Goal: Task Accomplishment & Management: Manage account settings

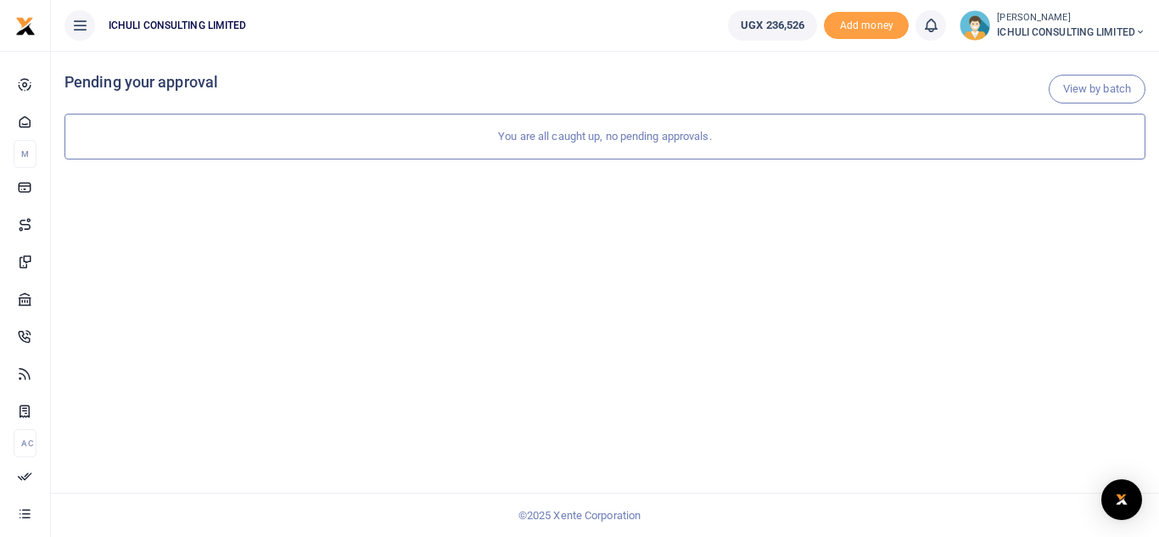
click at [1099, 31] on span "ICHULI CONSULTING LIMITED" at bounding box center [1071, 32] width 149 height 15
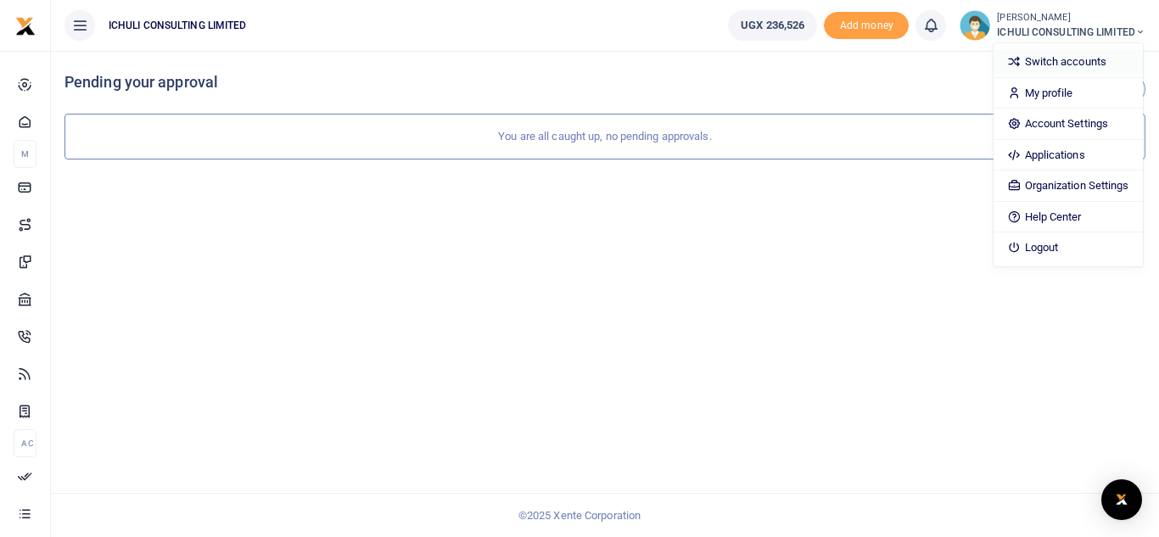
click at [1073, 64] on link "Switch accounts" at bounding box center [1068, 62] width 149 height 24
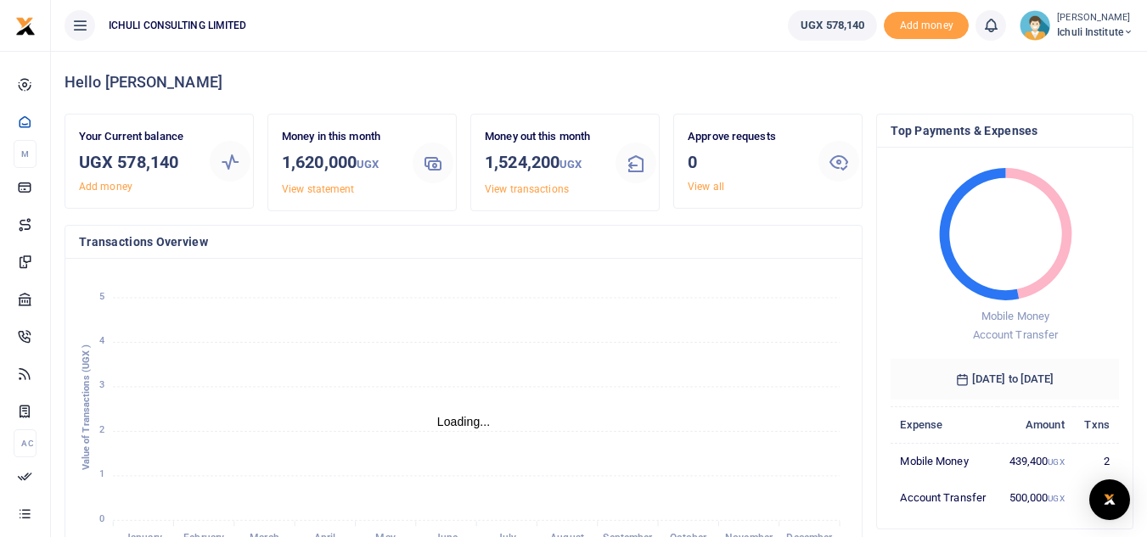
scroll to position [14, 14]
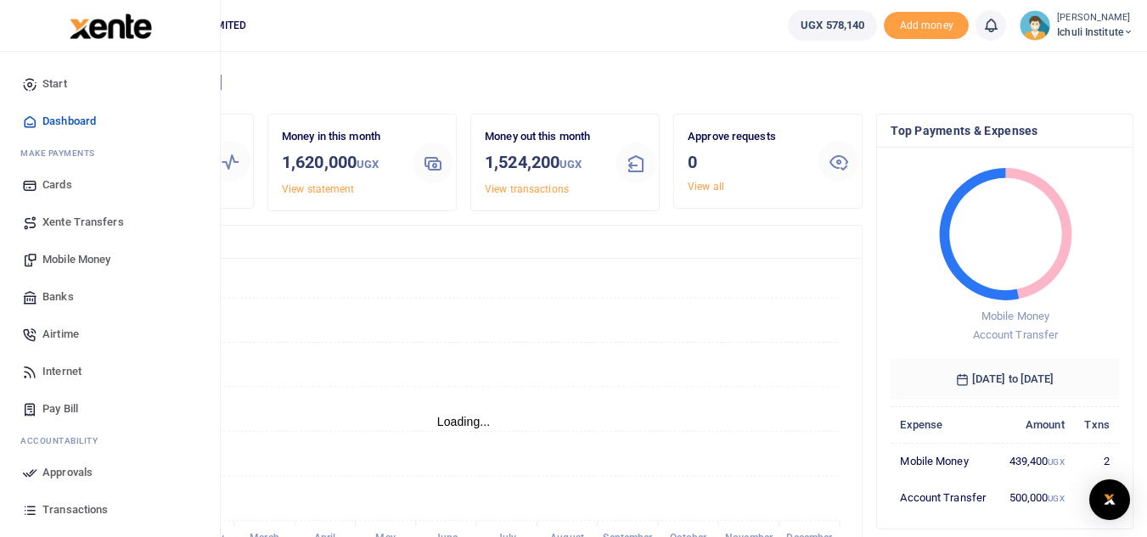
click at [81, 260] on span "Mobile Money" at bounding box center [76, 259] width 68 height 17
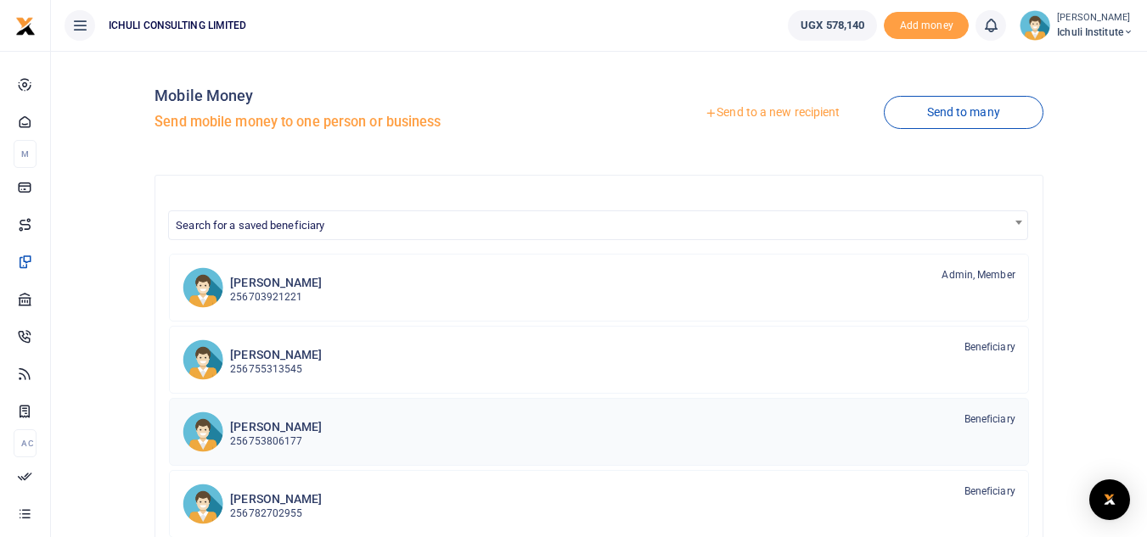
click at [601, 437] on div "[PERSON_NAME] 256753806177 Beneficiary" at bounding box center [622, 431] width 785 height 39
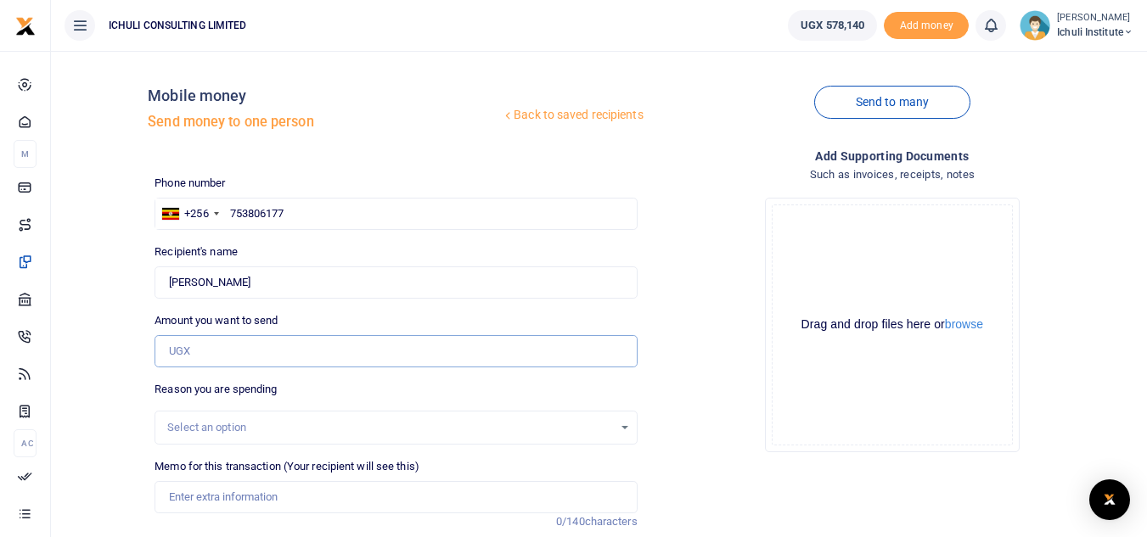
click at [216, 345] on input "Amount you want to send" at bounding box center [395, 351] width 482 height 32
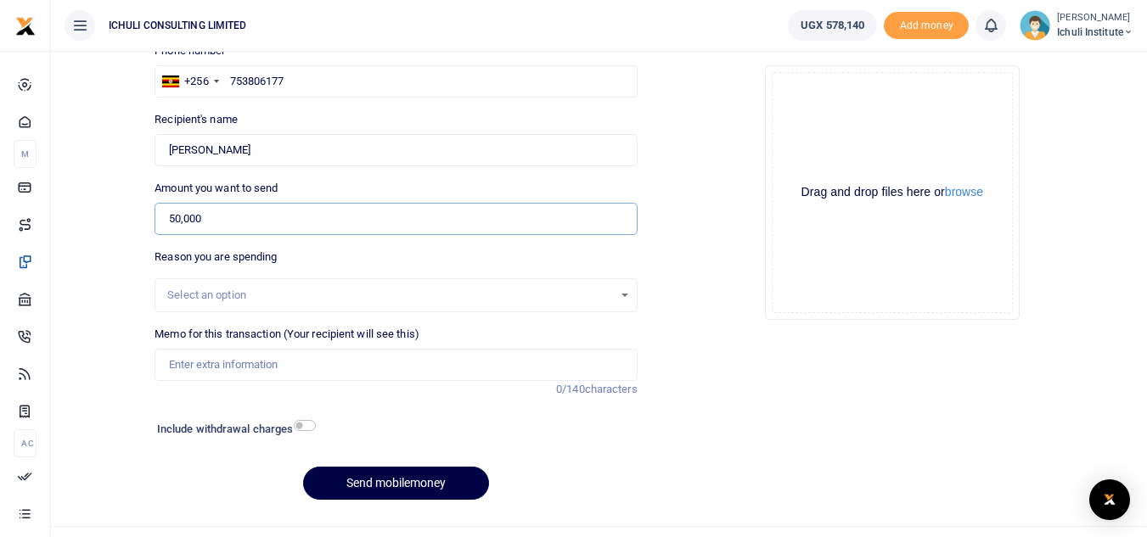
scroll to position [145, 0]
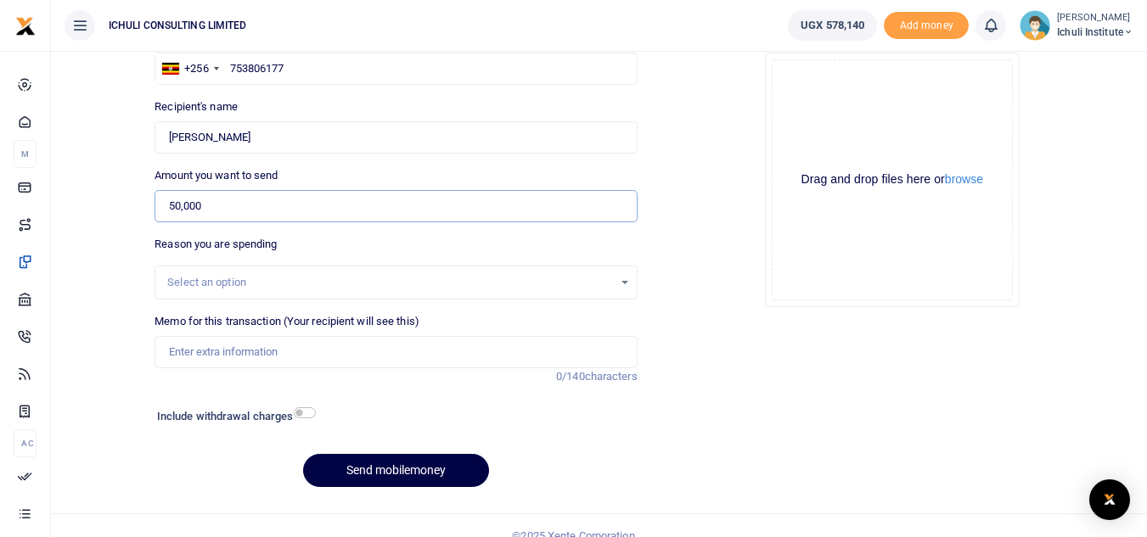
type input "50,000"
click at [433, 283] on div "Select an option" at bounding box center [389, 282] width 445 height 17
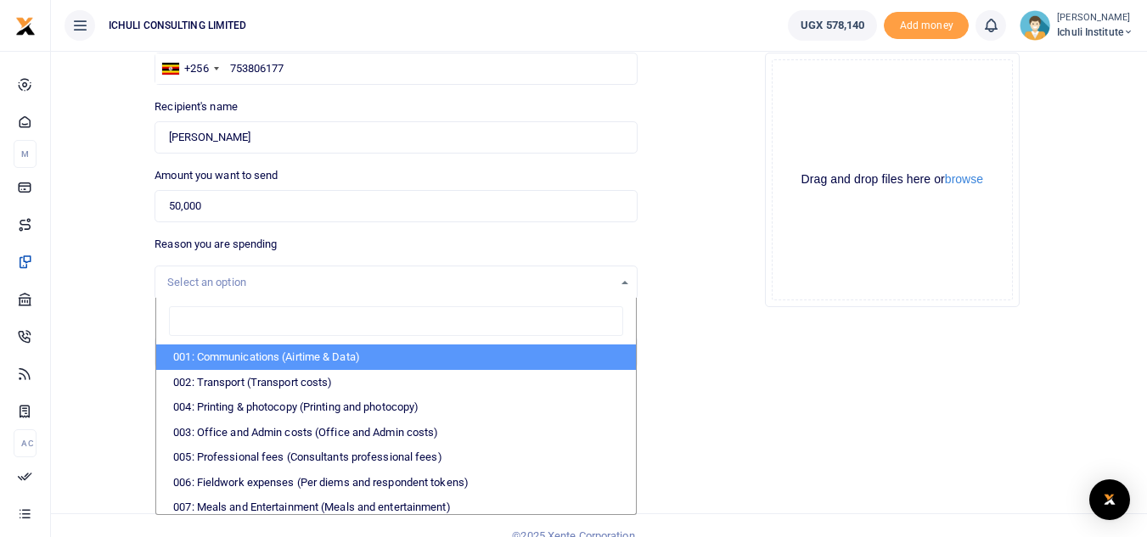
click at [328, 358] on li "001: Communications (Airtime & Data)" at bounding box center [395, 357] width 479 height 25
select select "61"
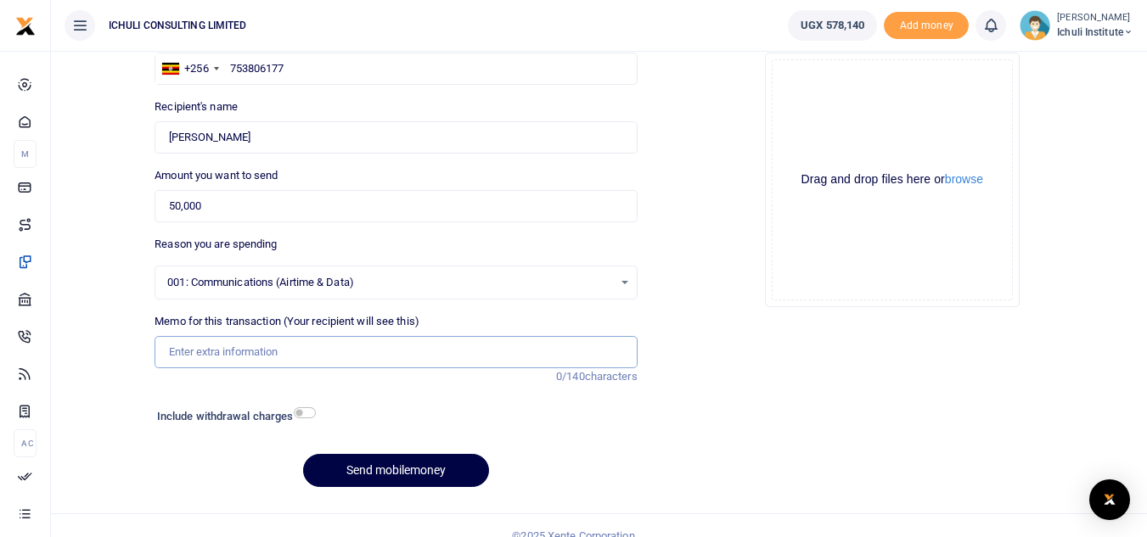
click at [222, 351] on input "Memo for this transaction (Your recipient will see this)" at bounding box center [395, 352] width 482 height 32
type input "Data for Sept"
click at [407, 466] on button "Send mobilemoney" at bounding box center [396, 470] width 186 height 33
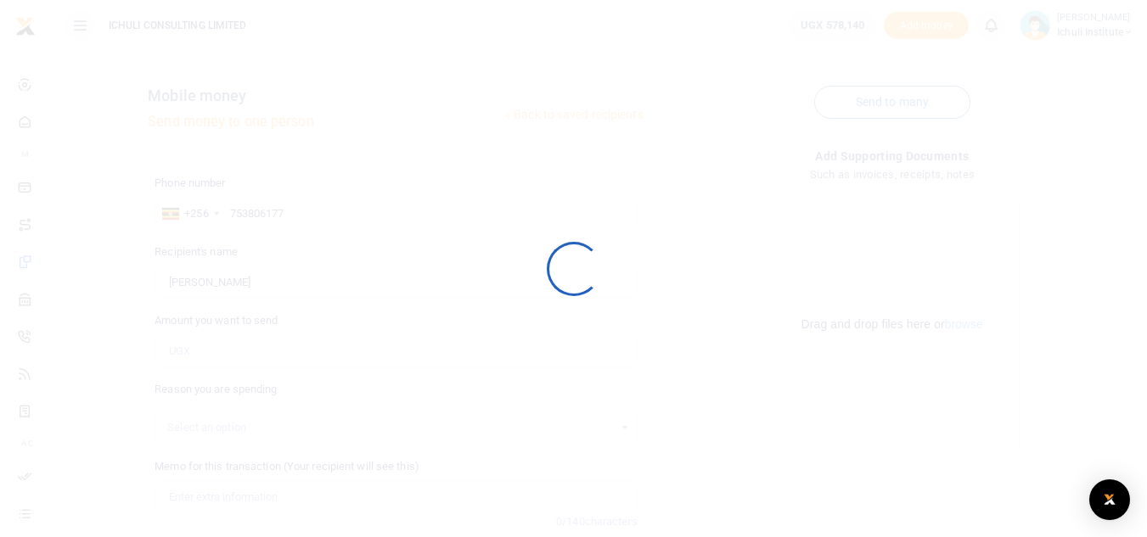
scroll to position [145, 0]
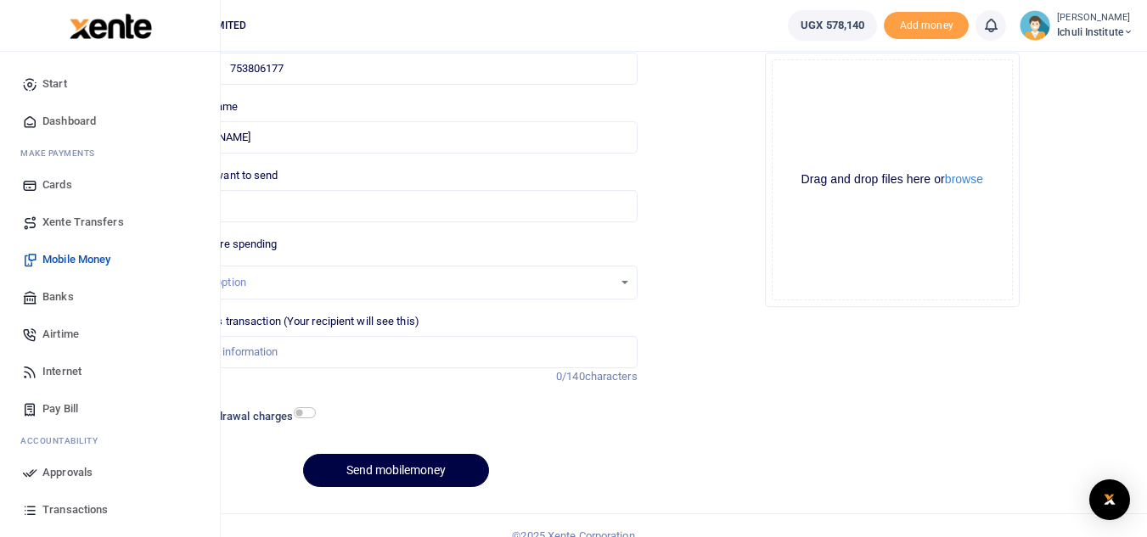
click at [59, 476] on span "Approvals" at bounding box center [67, 472] width 50 height 17
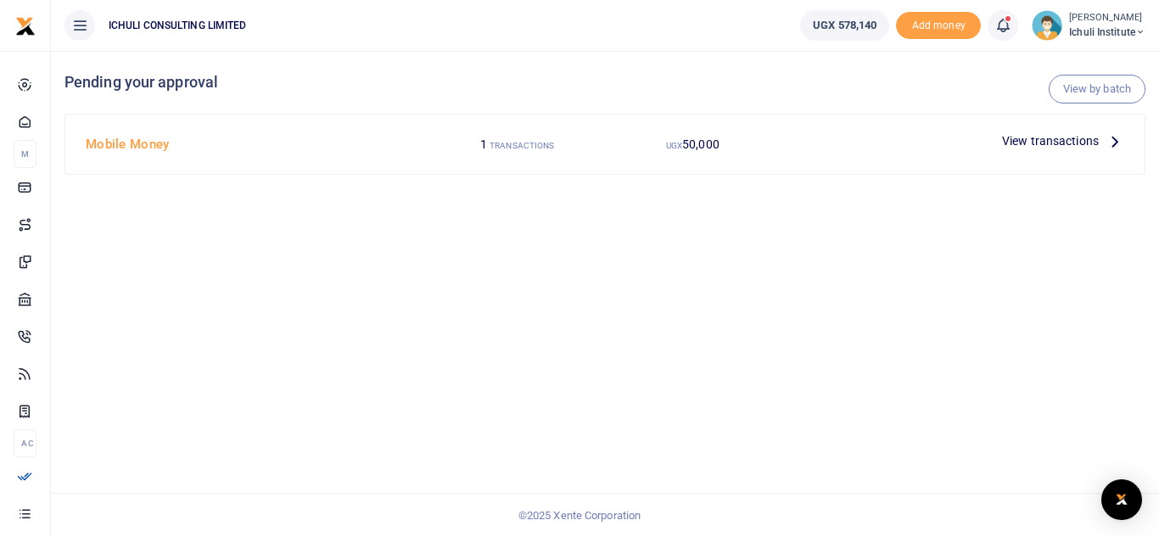
click at [1116, 139] on icon at bounding box center [1115, 141] width 19 height 19
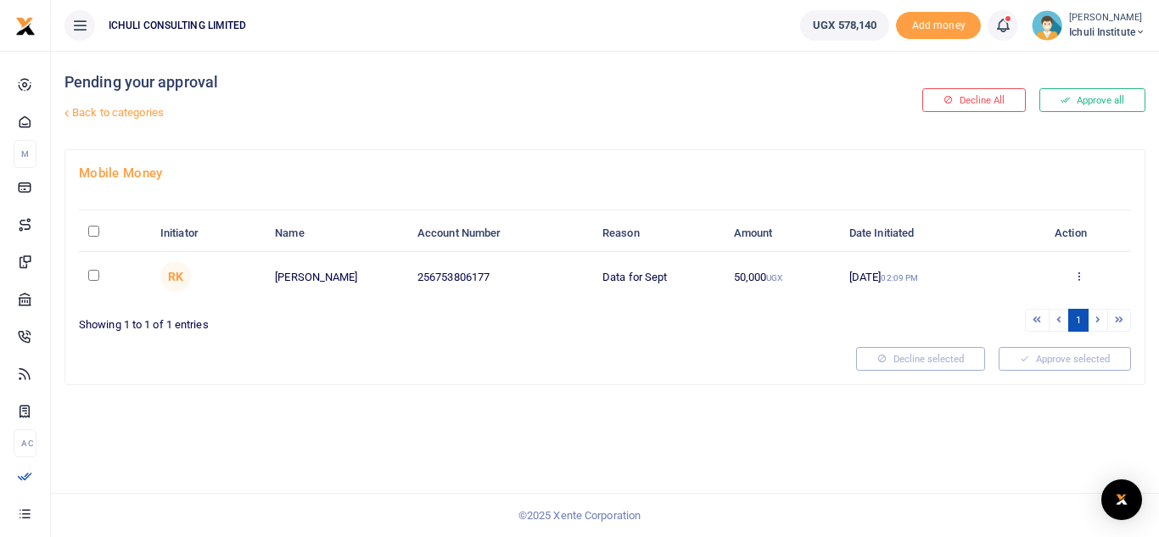
click at [90, 275] on input "checkbox" at bounding box center [93, 275] width 11 height 11
checkbox input "true"
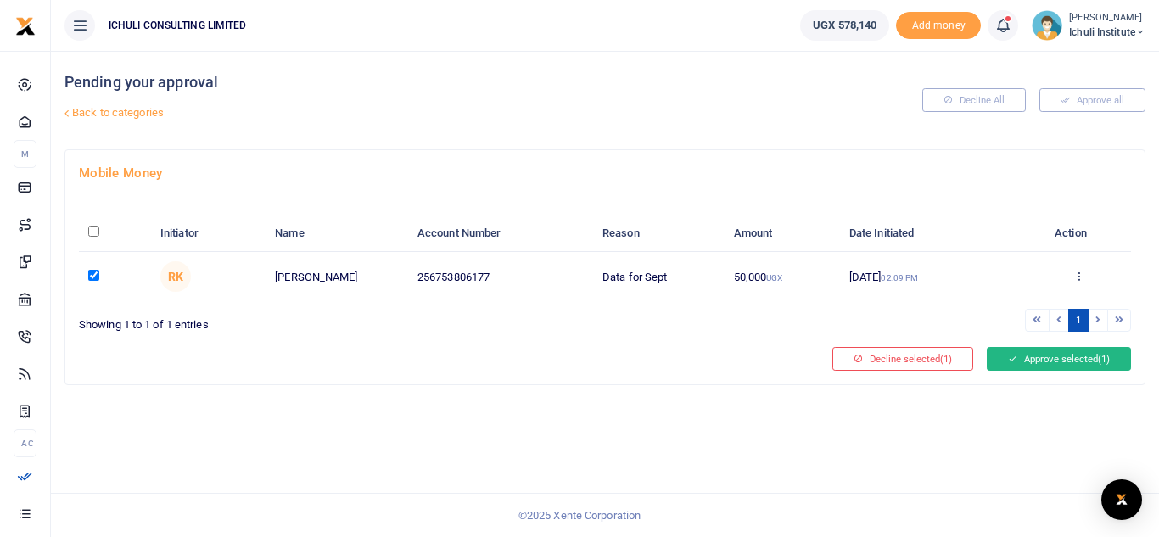
click at [1071, 362] on button "Approve selected (1)" at bounding box center [1059, 359] width 144 height 24
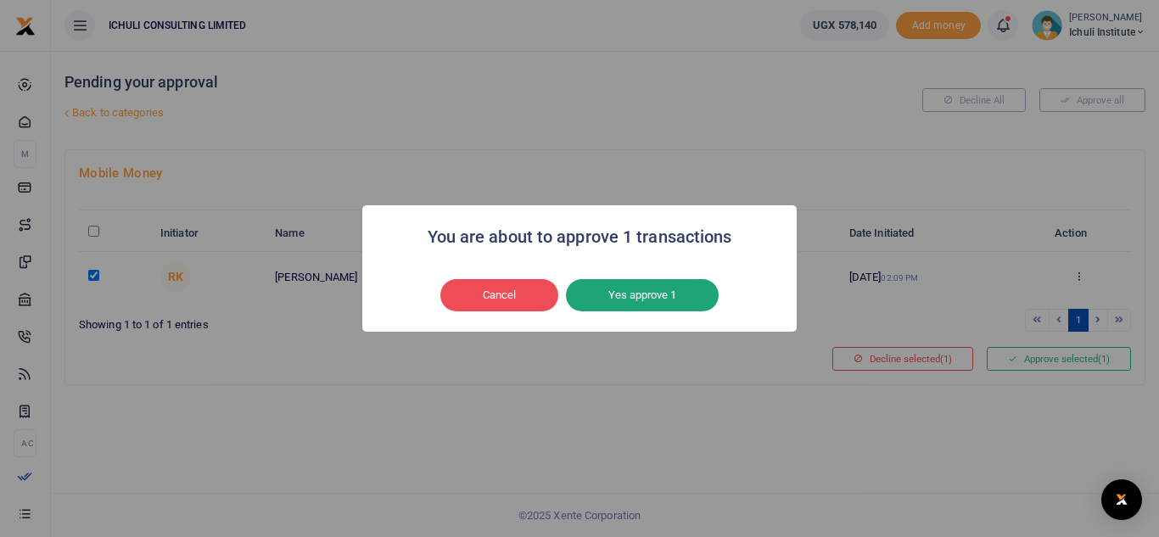
click at [666, 288] on button "Yes approve 1" at bounding box center [642, 295] width 153 height 32
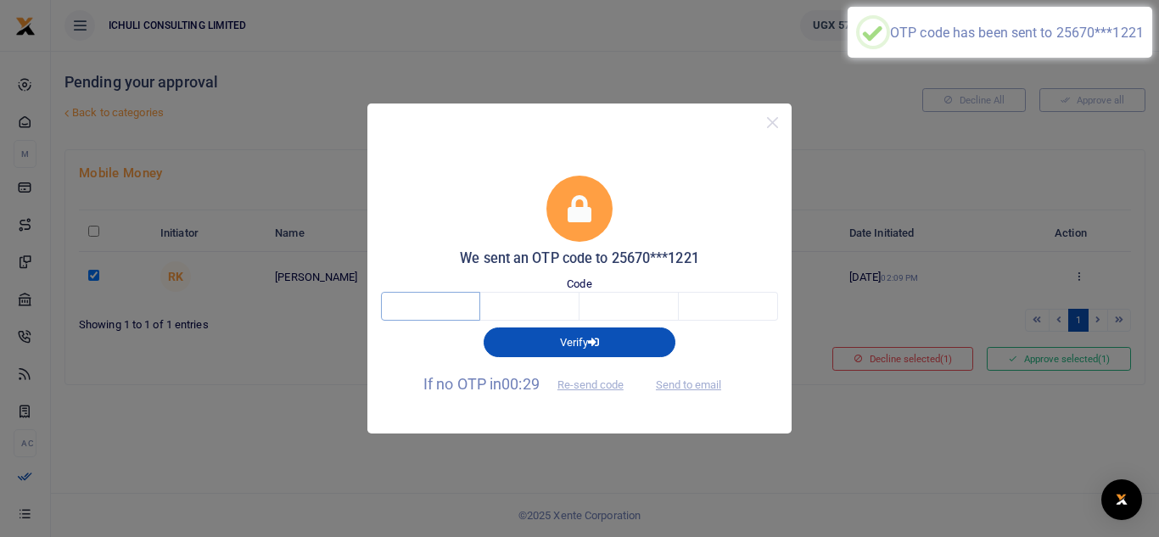
click at [423, 302] on input "text" at bounding box center [430, 306] width 99 height 29
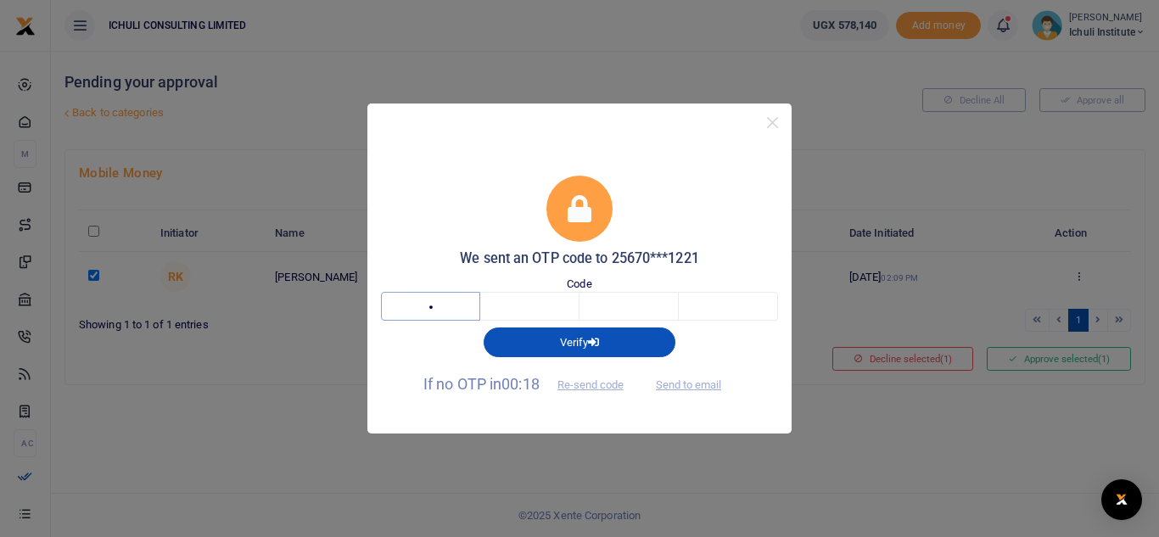
type input "5"
type input "7"
type input "1"
type input "0"
